Goal: Information Seeking & Learning: Check status

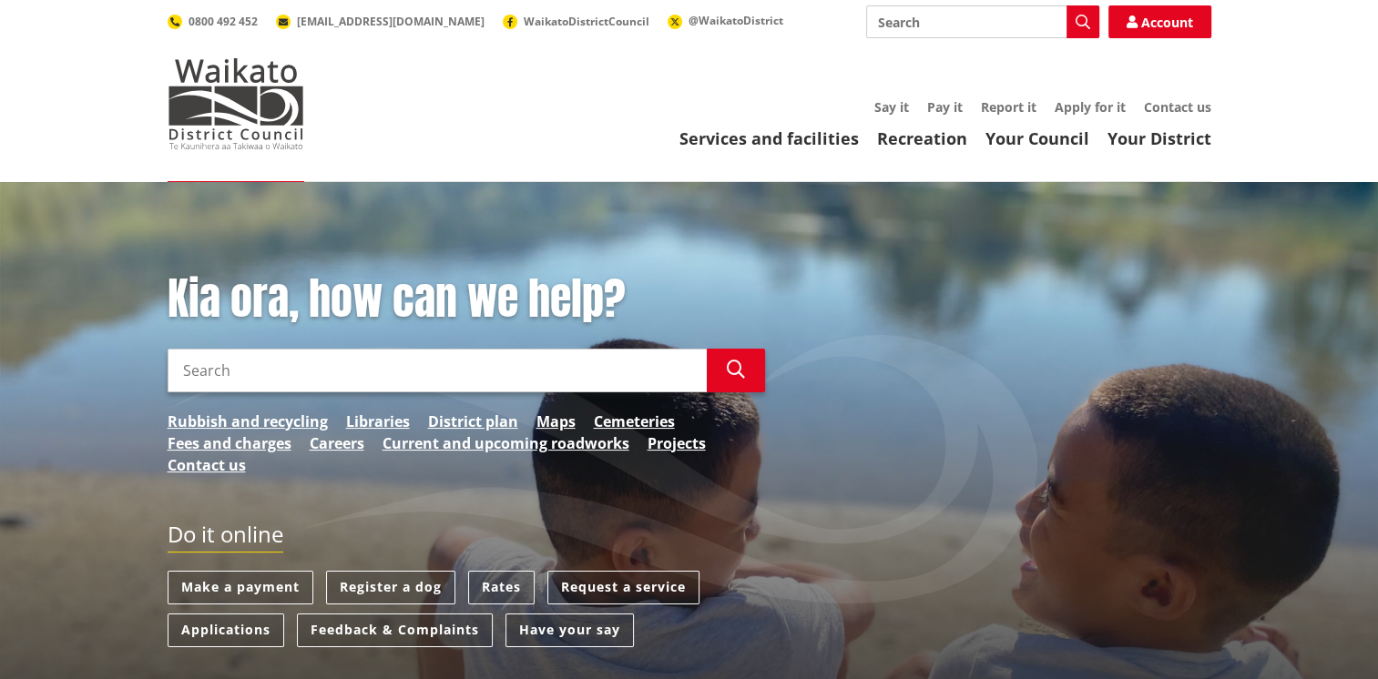
click at [315, 367] on input "Search" at bounding box center [437, 371] width 539 height 44
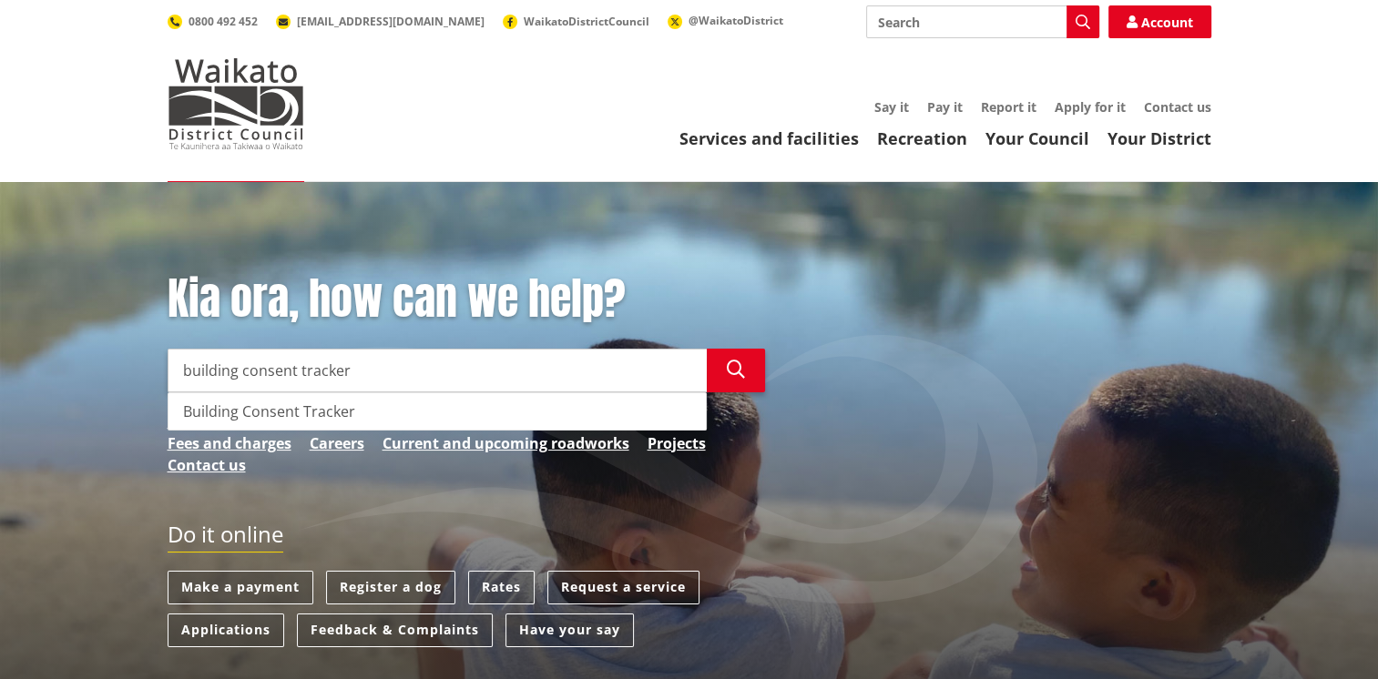
type input "building consent tracker"
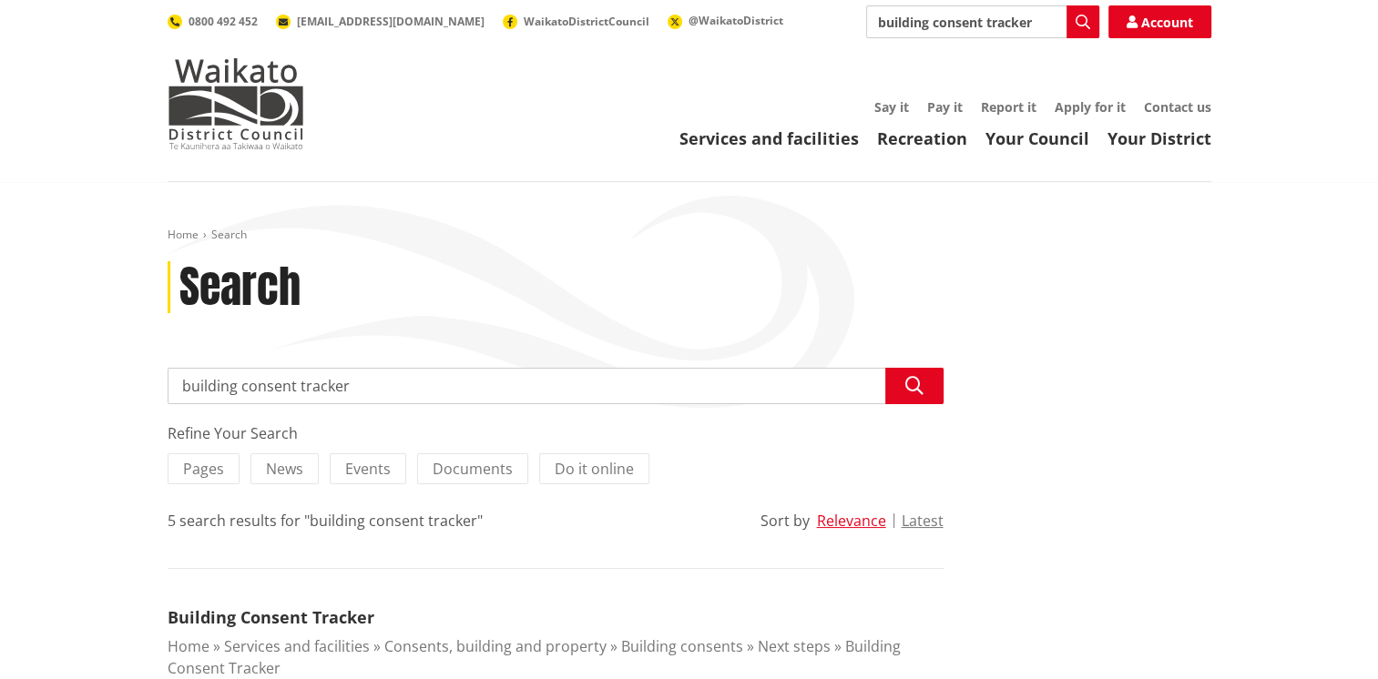
scroll to position [364, 0]
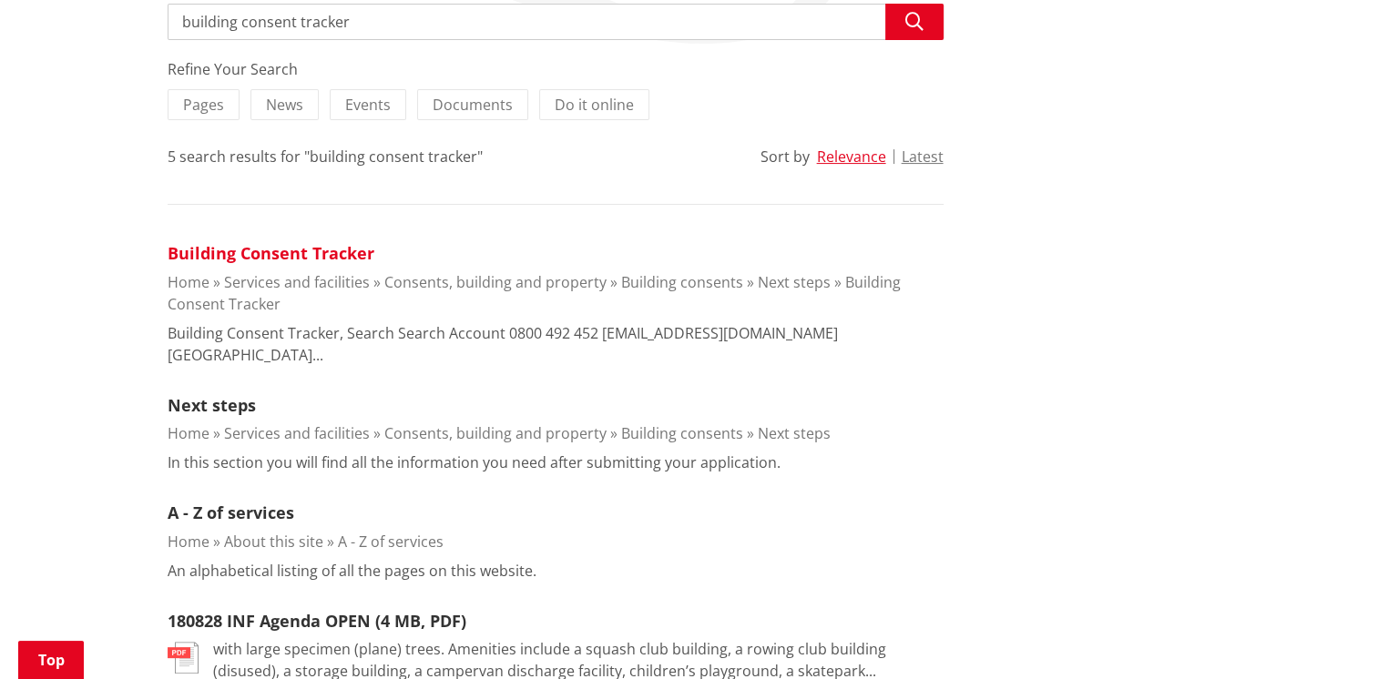
click at [255, 251] on link "Building Consent Tracker" at bounding box center [271, 253] width 207 height 22
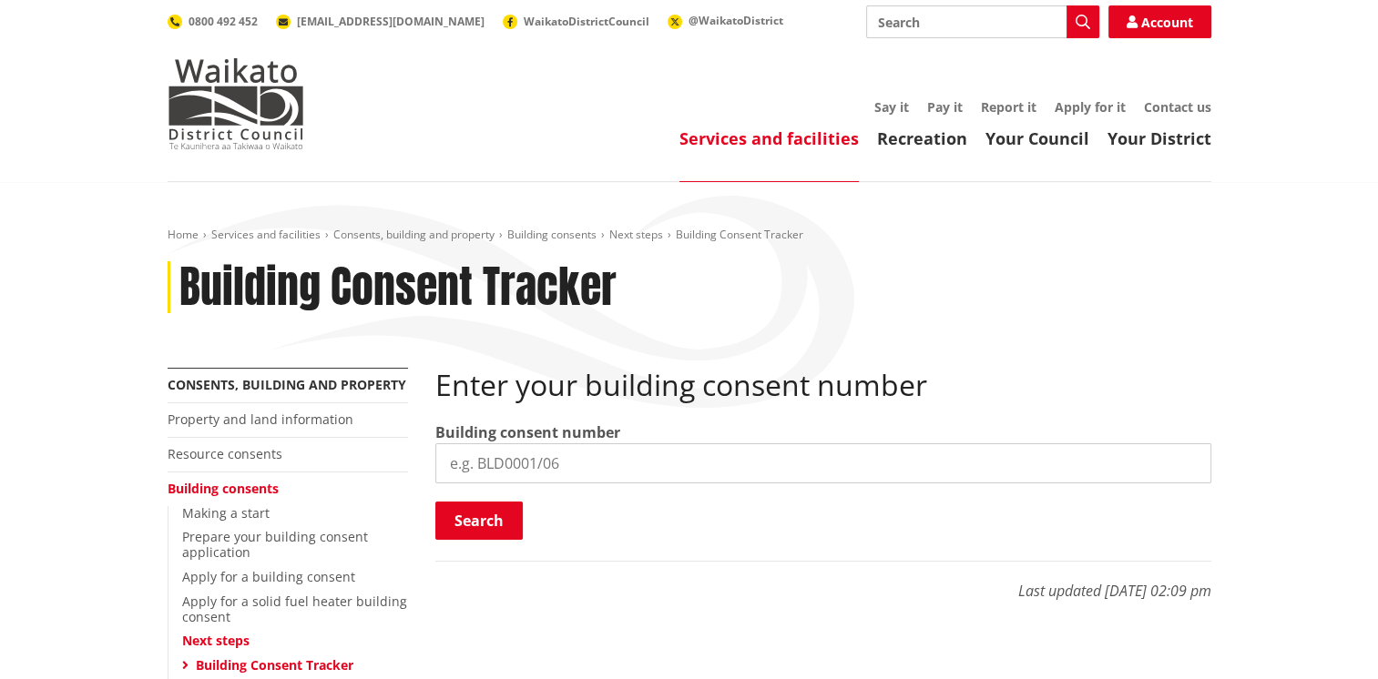
click at [555, 466] on input "search" at bounding box center [823, 464] width 776 height 40
type input "BLD0313/26"
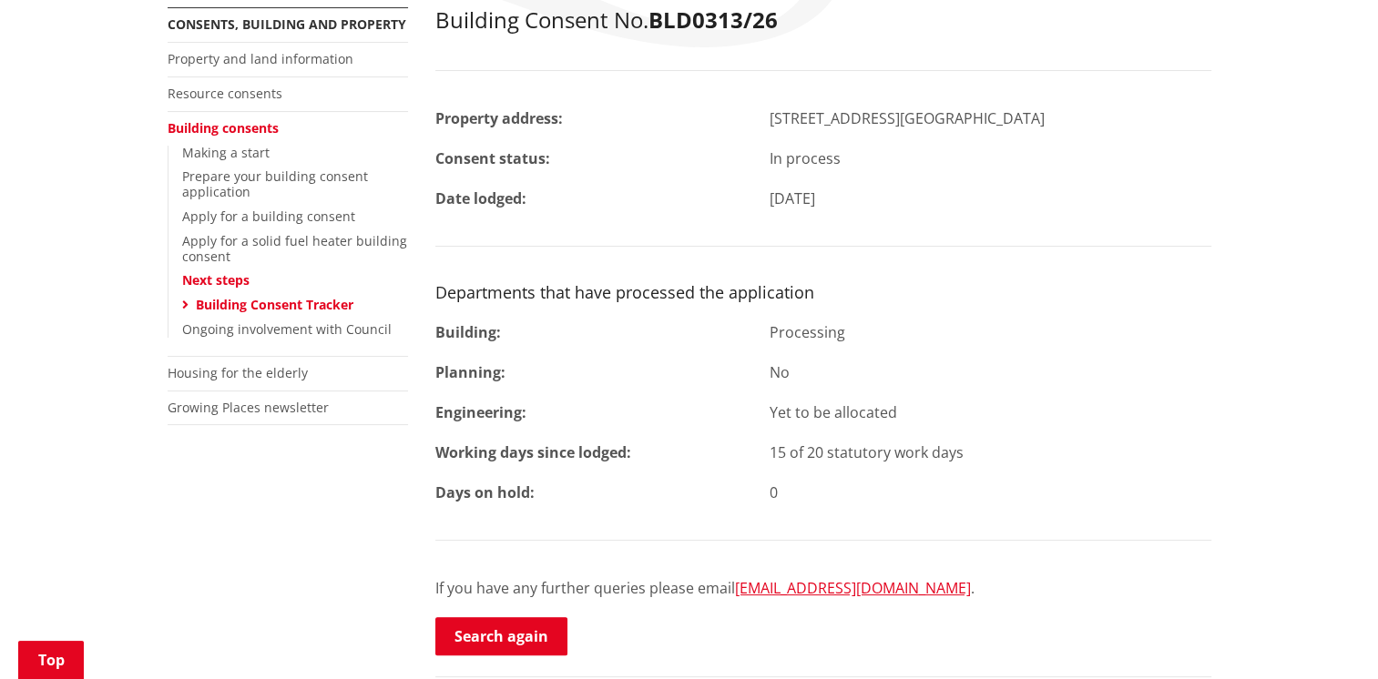
scroll to position [364, 0]
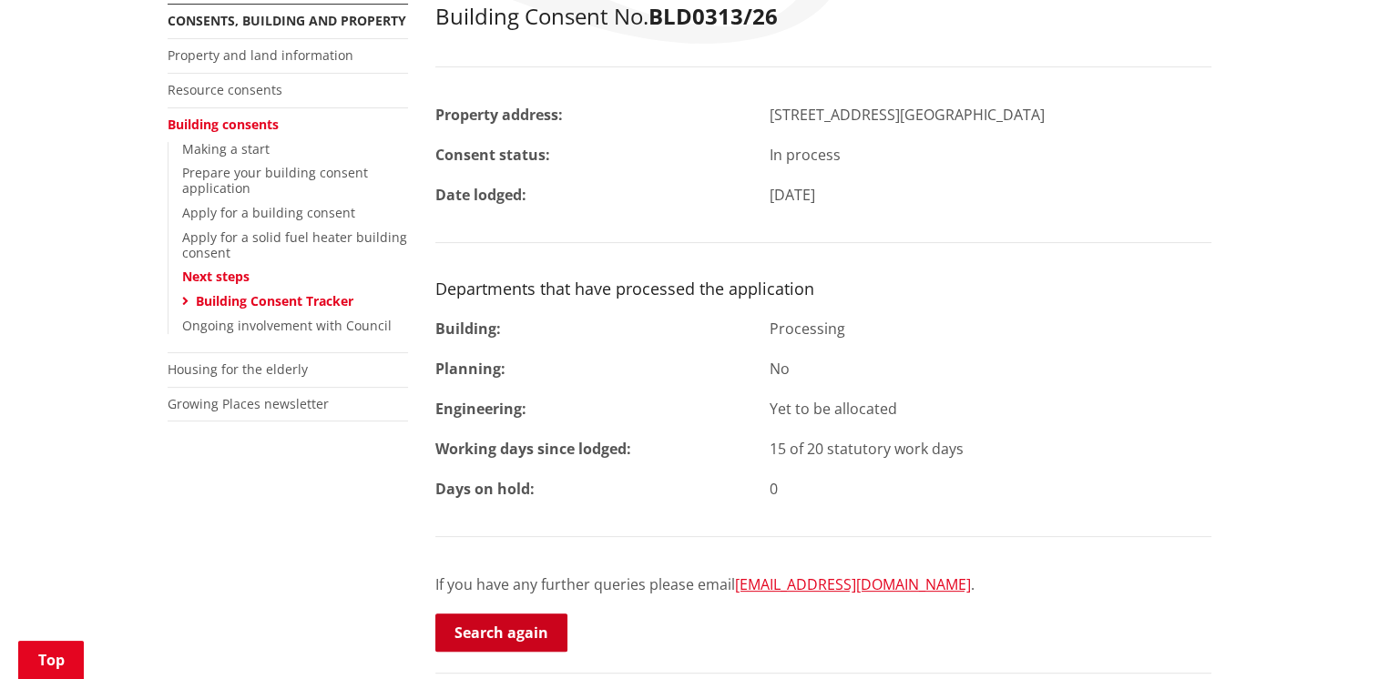
click at [536, 630] on link "Search again" at bounding box center [501, 633] width 132 height 38
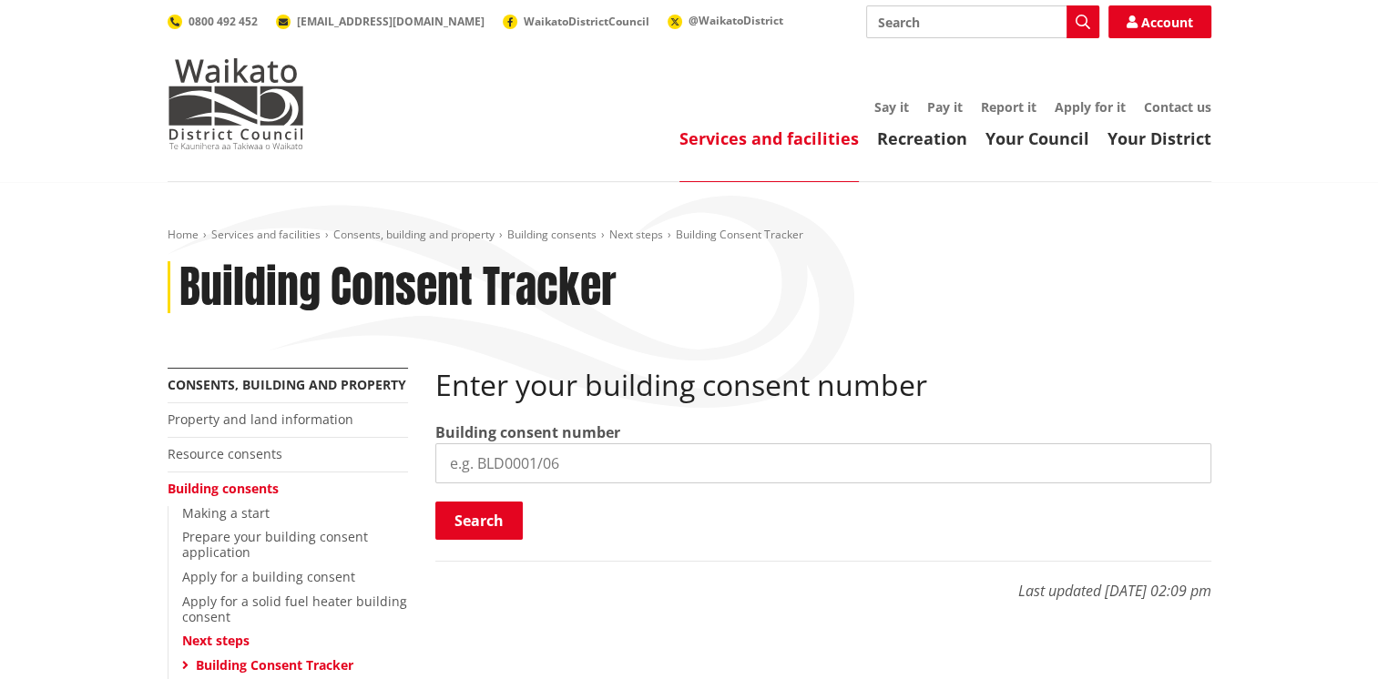
click at [538, 465] on input "search" at bounding box center [823, 464] width 776 height 40
type input "BLD0343/26"
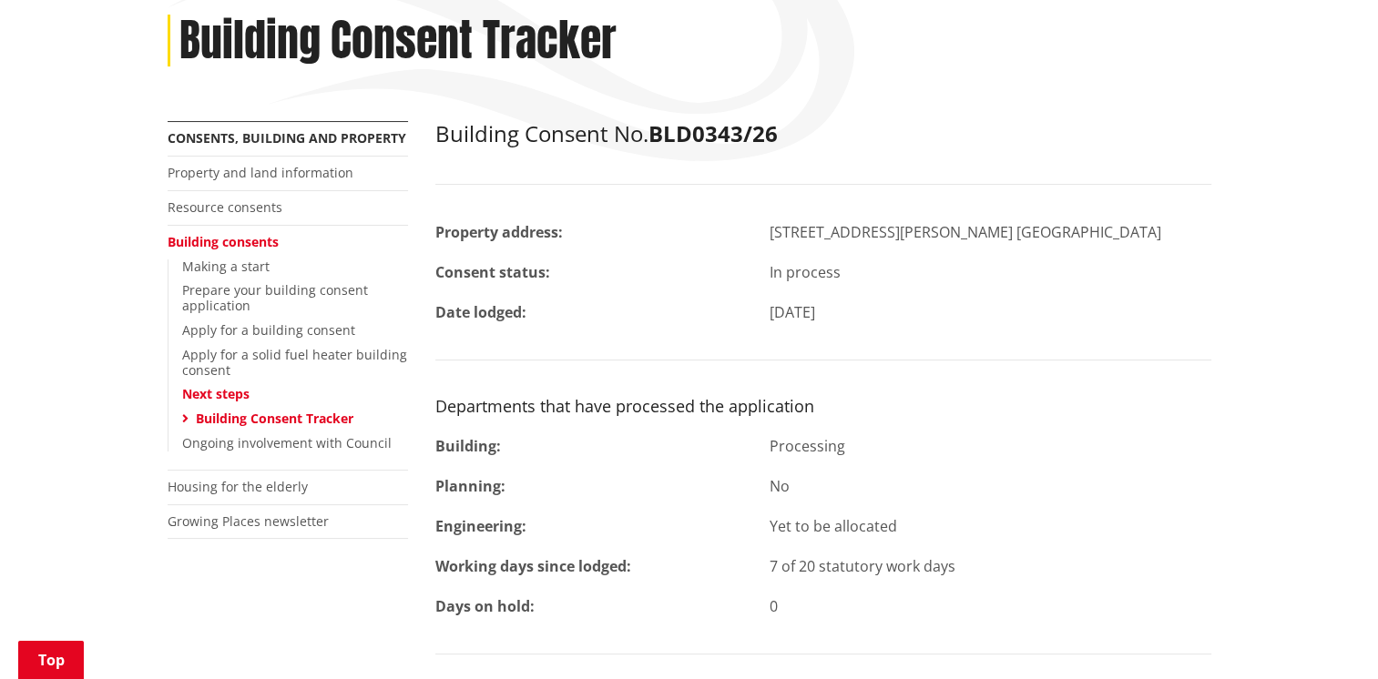
scroll to position [273, 0]
